Goal: Navigation & Orientation: Go to known website

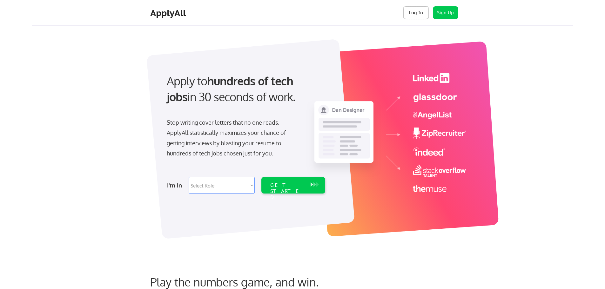
click at [421, 10] on button "Log In" at bounding box center [415, 12] width 25 height 13
